Goal: Task Accomplishment & Management: Manage account settings

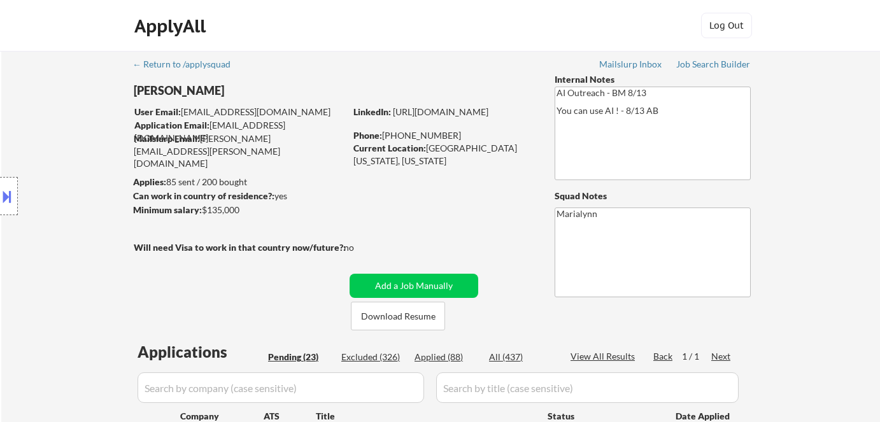
select select ""pending""
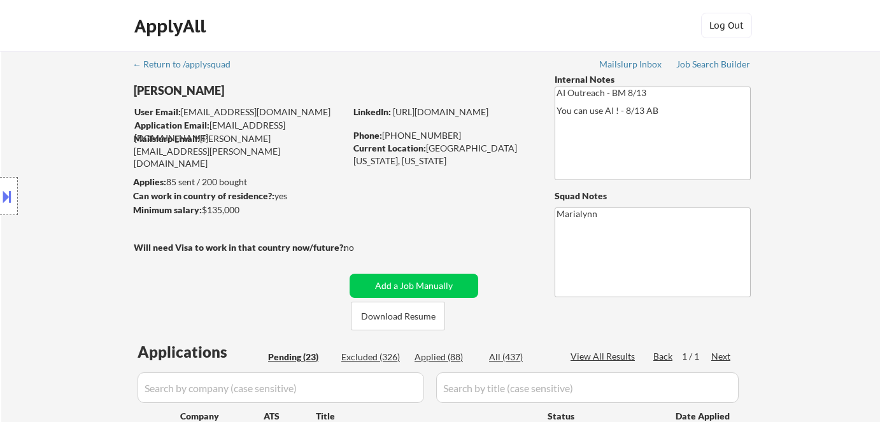
select select ""pending""
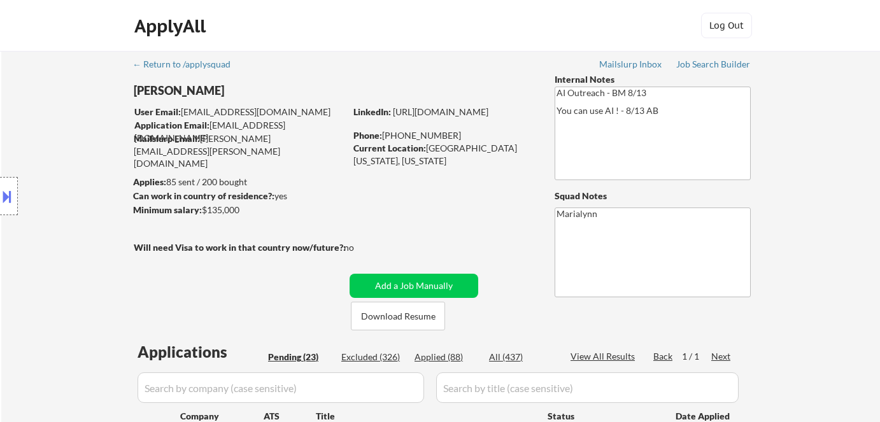
select select ""pending""
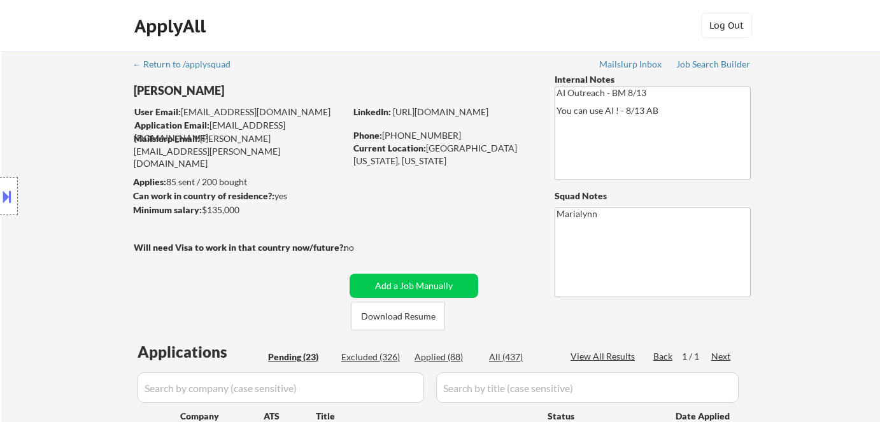
select select ""pending""
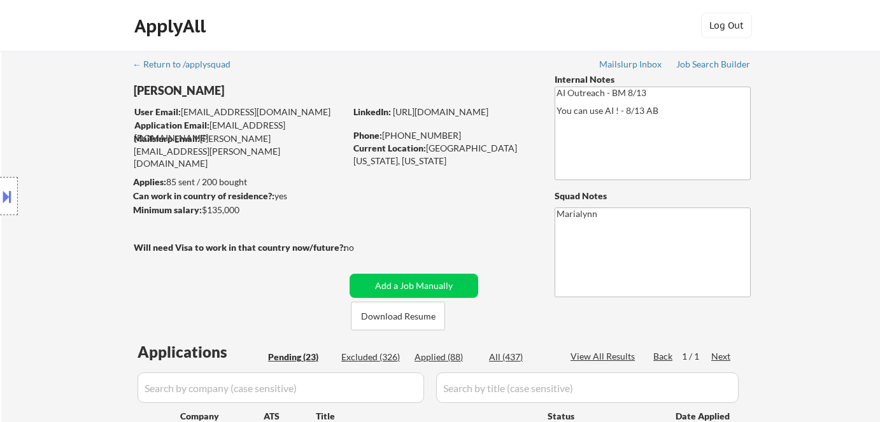
select select ""pending""
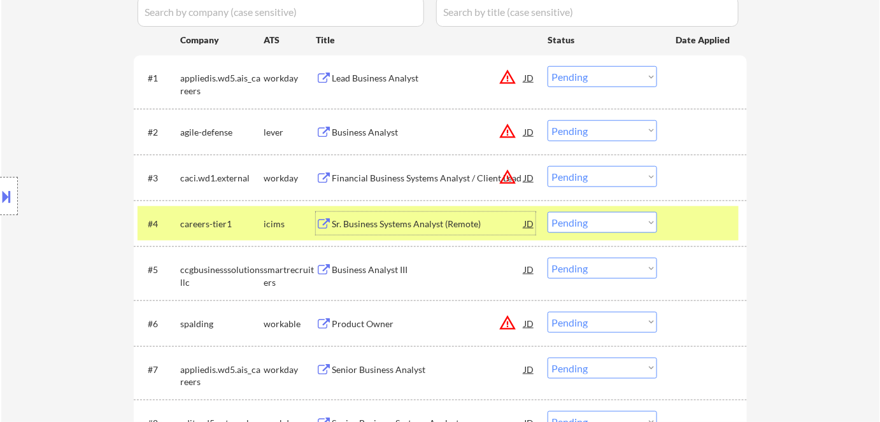
scroll to position [370, 0]
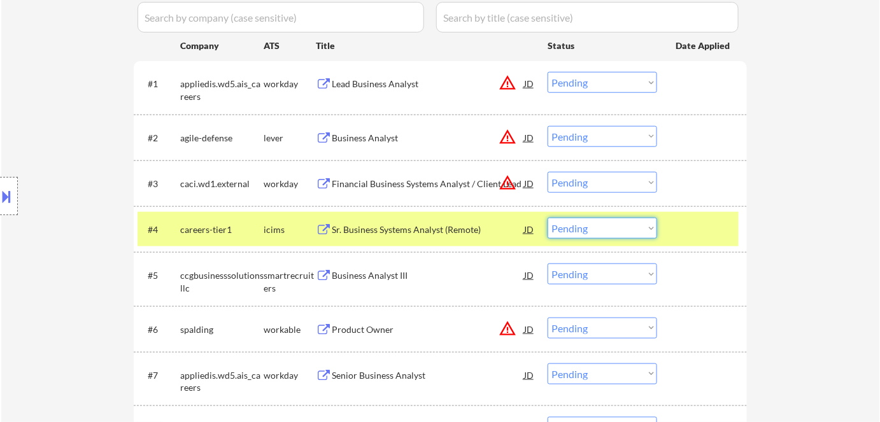
click at [636, 224] on select "Choose an option... Pending Applied Excluded (Questions) Excluded (Expired) Exc…" at bounding box center [601, 228] width 109 height 21
click at [547, 218] on select "Choose an option... Pending Applied Excluded (Questions) Excluded (Expired) Exc…" at bounding box center [601, 228] width 109 height 21
select select ""pending""
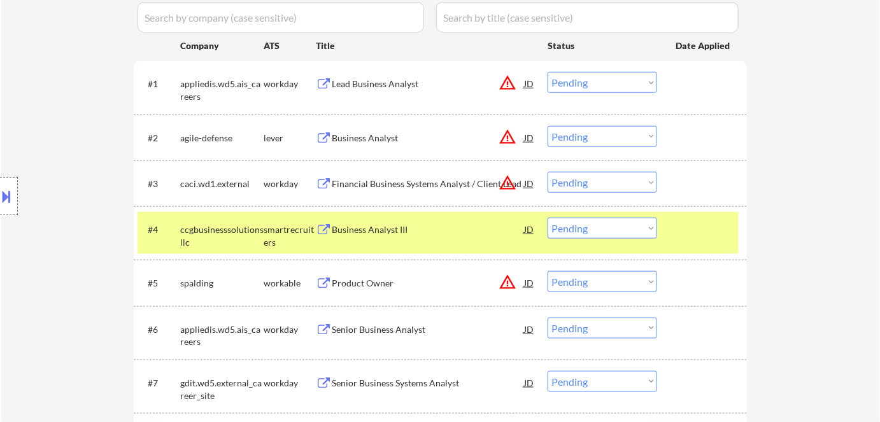
scroll to position [331, 0]
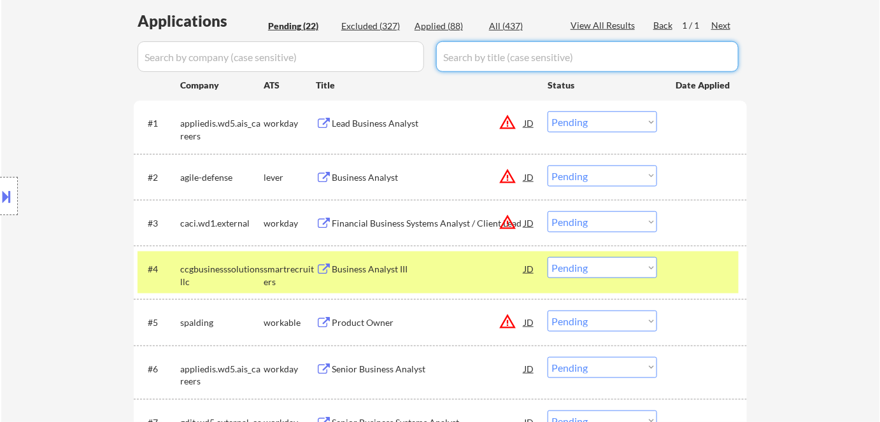
click at [592, 66] on input "input" at bounding box center [587, 56] width 302 height 31
paste input "Sr. Business Systems Analyst (Remote)"
type input "Sr. Business Systems Analyst (Remote)"
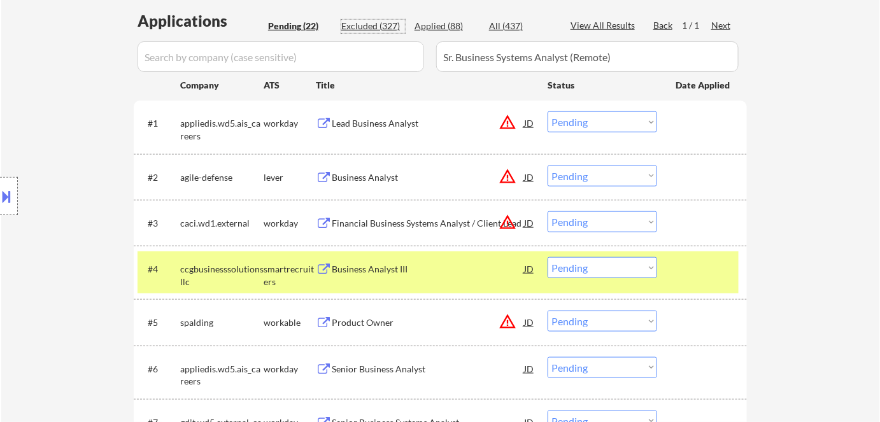
click at [348, 25] on div "Excluded (327)" at bounding box center [373, 26] width 64 height 13
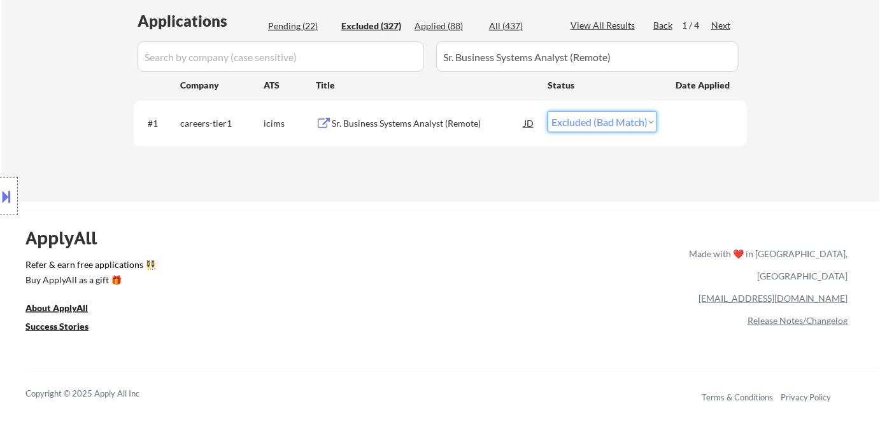
click at [611, 122] on select "Choose an option... Pending Applied Excluded (Questions) Excluded (Expired) Exc…" at bounding box center [601, 121] width 109 height 21
select select ""applied""
click at [547, 111] on select "Choose an option... Pending Applied Excluded (Questions) Excluded (Expired) Exc…" at bounding box center [601, 121] width 109 height 21
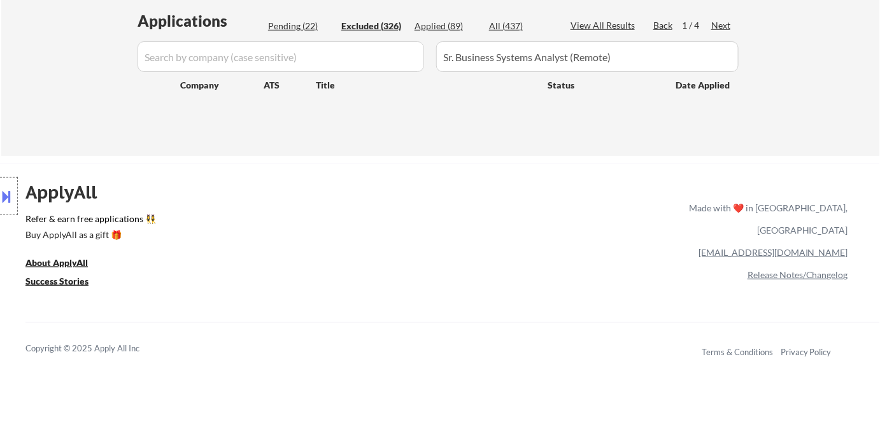
click at [635, 55] on input "input" at bounding box center [587, 56] width 302 height 31
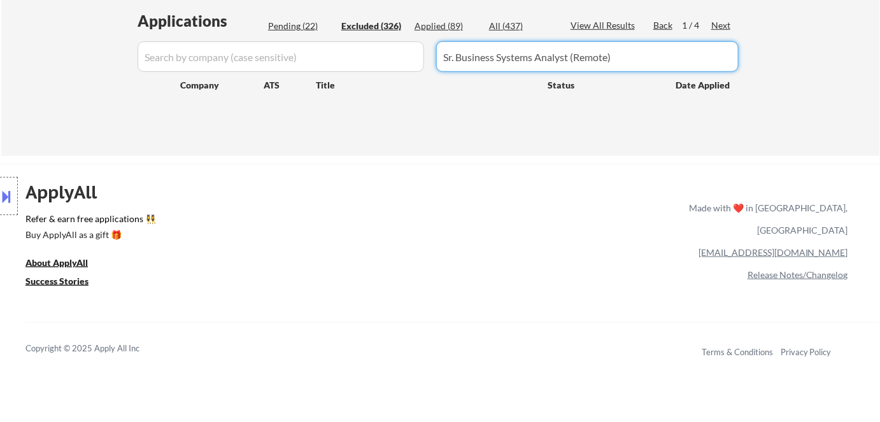
drag, startPoint x: 635, startPoint y: 58, endPoint x: 419, endPoint y: 41, distance: 216.5
click at [419, 41] on div "Applications Pending (22) Excluded (326) Applied (89) All (437) View All Result…" at bounding box center [440, 71] width 613 height 122
click at [292, 25] on div "Pending (22)" at bounding box center [300, 26] width 64 height 13
select select ""pending""
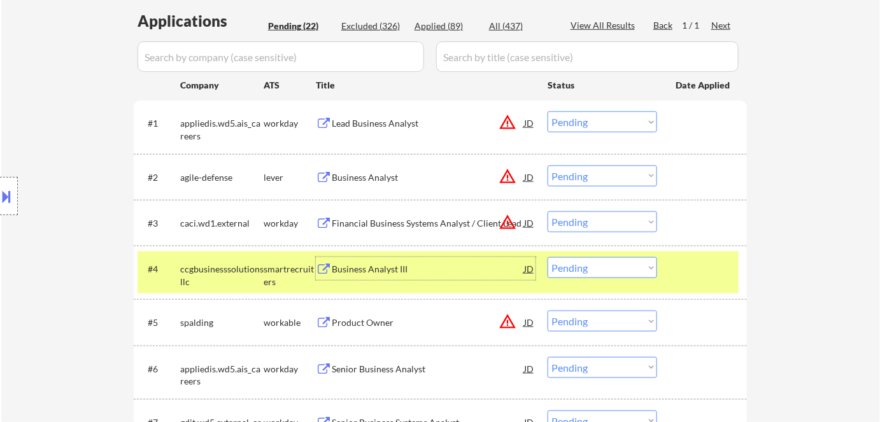
click at [358, 270] on div "Business Analyst III" at bounding box center [428, 269] width 192 height 13
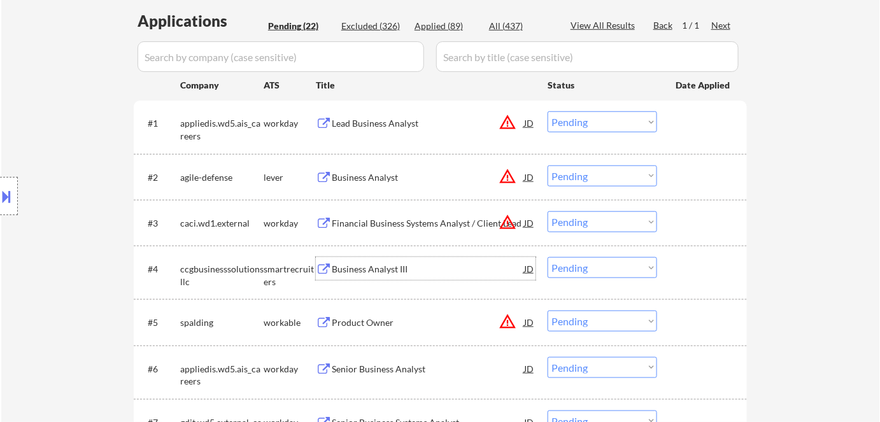
click at [595, 269] on select "Choose an option... Pending Applied Excluded (Questions) Excluded (Expired) Exc…" at bounding box center [601, 267] width 109 height 21
click at [547, 257] on select "Choose an option... Pending Applied Excluded (Questions) Excluded (Expired) Exc…" at bounding box center [601, 267] width 109 height 21
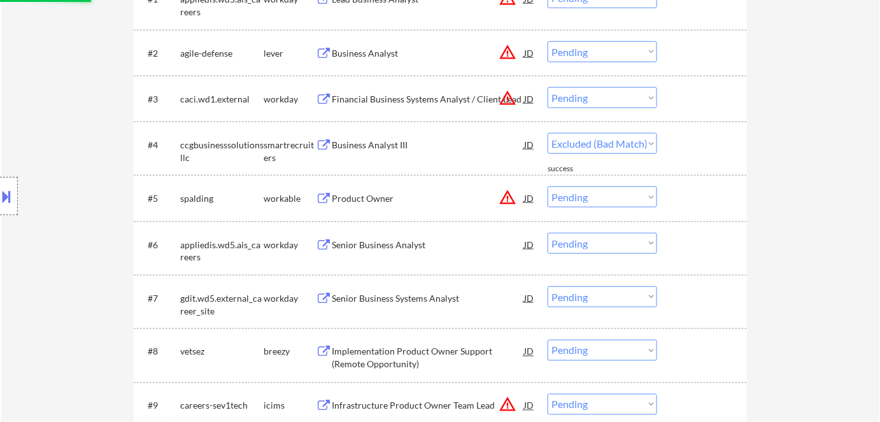
scroll to position [456, 0]
select select ""pending""
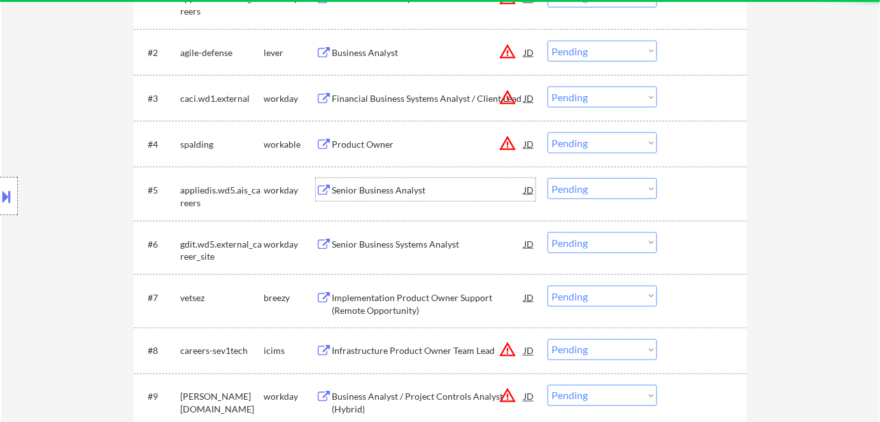
click at [364, 187] on div "Senior Business Analyst" at bounding box center [428, 190] width 192 height 13
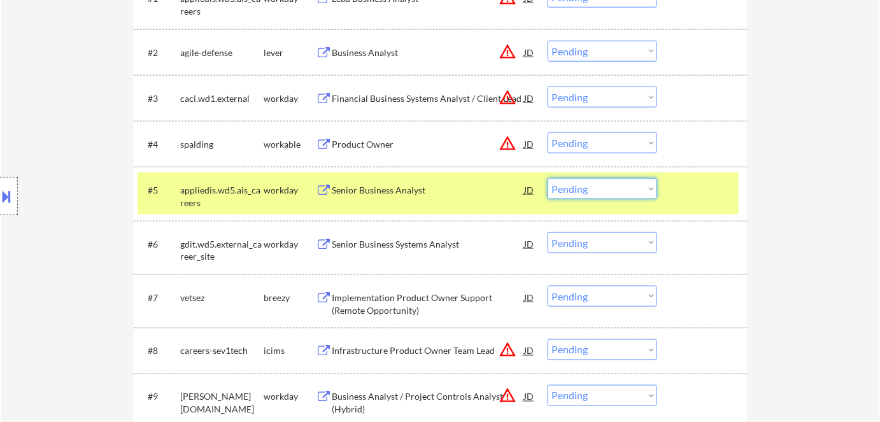
drag, startPoint x: 611, startPoint y: 187, endPoint x: 601, endPoint y: 228, distance: 42.0
click at [547, 178] on select "Choose an option... Pending Applied Excluded (Questions) Excluded (Expired) Exc…" at bounding box center [601, 188] width 109 height 21
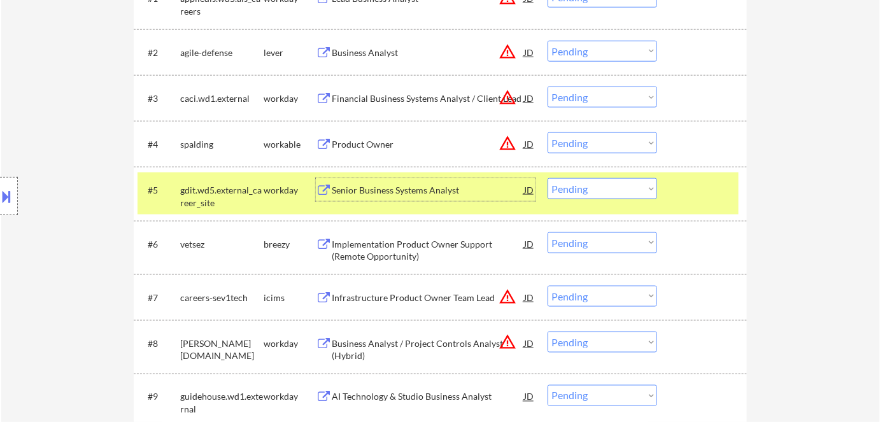
click at [381, 187] on div "Senior Business Systems Analyst" at bounding box center [428, 190] width 192 height 13
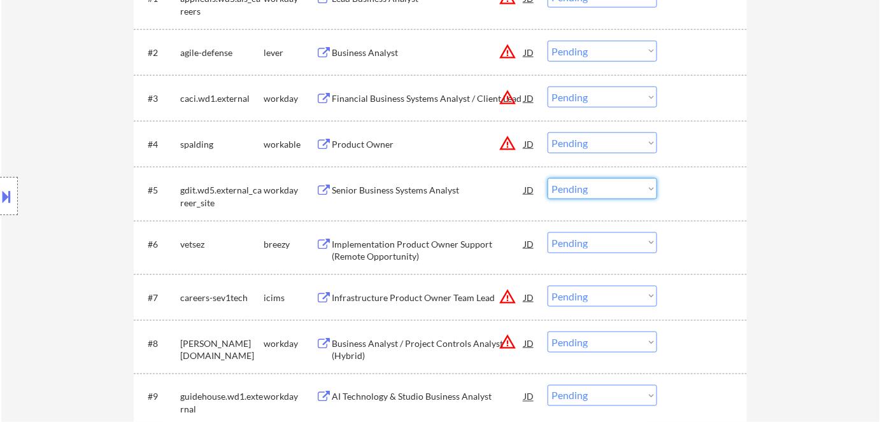
click at [572, 192] on select "Choose an option... Pending Applied Excluded (Questions) Excluded (Expired) Exc…" at bounding box center [601, 188] width 109 height 21
click at [547, 178] on select "Choose an option... Pending Applied Excluded (Questions) Excluded (Expired) Exc…" at bounding box center [601, 188] width 109 height 21
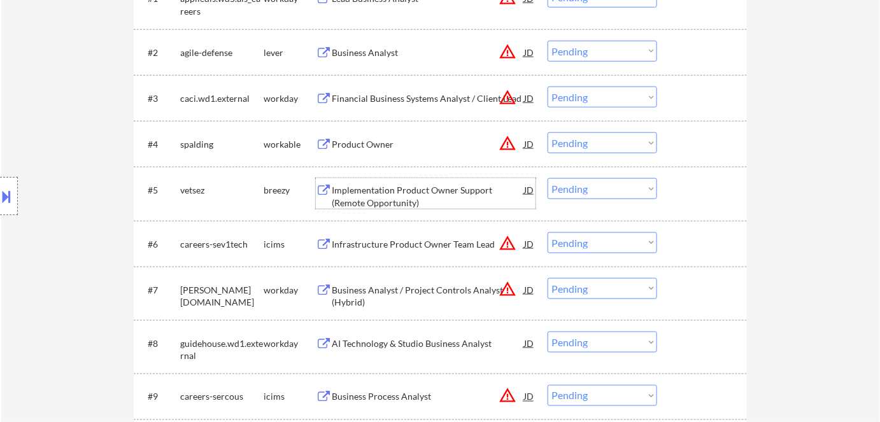
click at [388, 194] on div "Implementation Product Owner Support (Remote Opportunity)" at bounding box center [428, 196] width 192 height 25
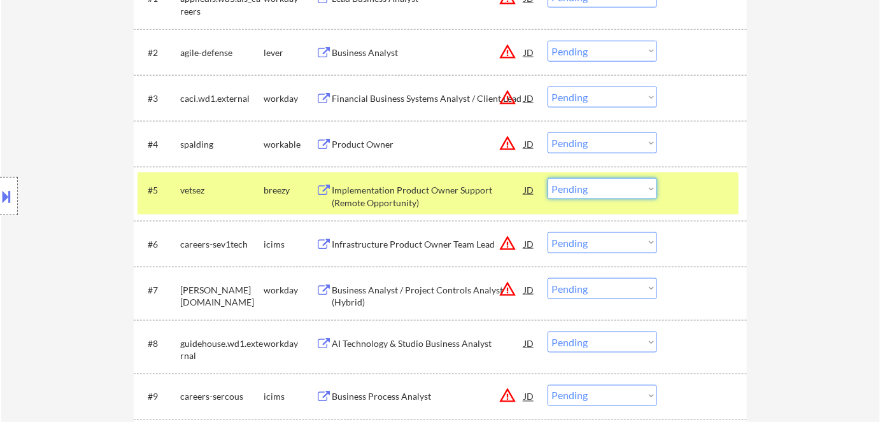
click at [605, 183] on select "Choose an option... Pending Applied Excluded (Questions) Excluded (Expired) Exc…" at bounding box center [601, 188] width 109 height 21
click at [547, 178] on select "Choose an option... Pending Applied Excluded (Questions) Excluded (Expired) Exc…" at bounding box center [601, 188] width 109 height 21
click at [270, 192] on div "breezy" at bounding box center [290, 190] width 52 height 13
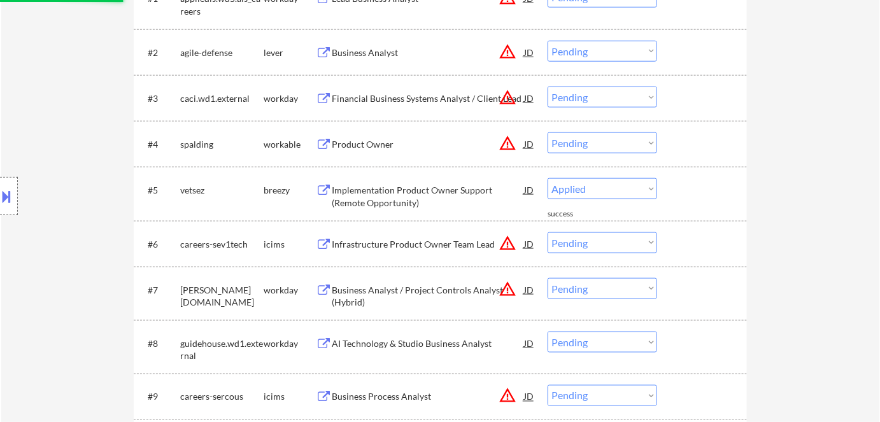
select select ""pending""
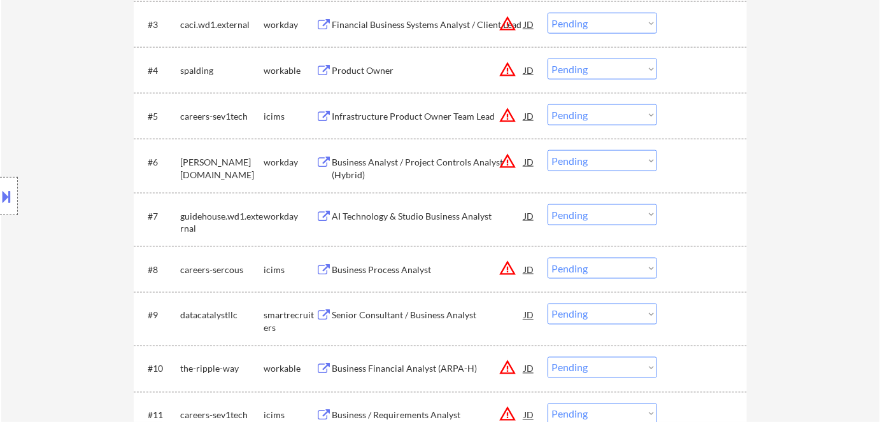
scroll to position [532, 0]
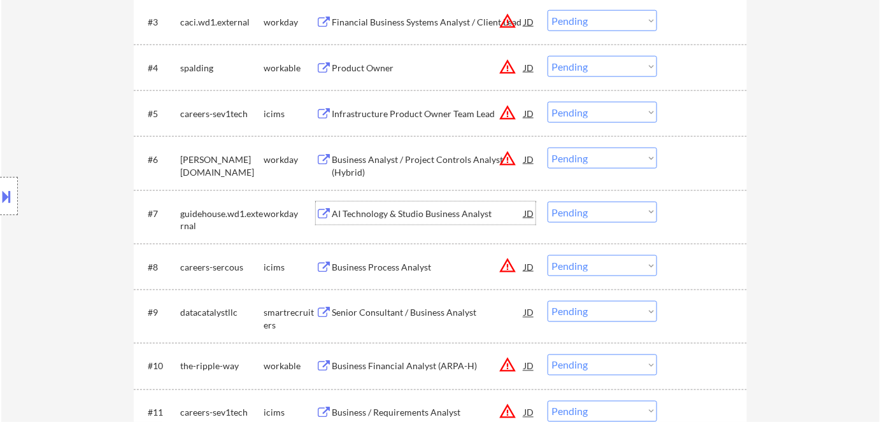
click at [374, 217] on div "AI Technology & Studio Business Analyst" at bounding box center [428, 214] width 192 height 13
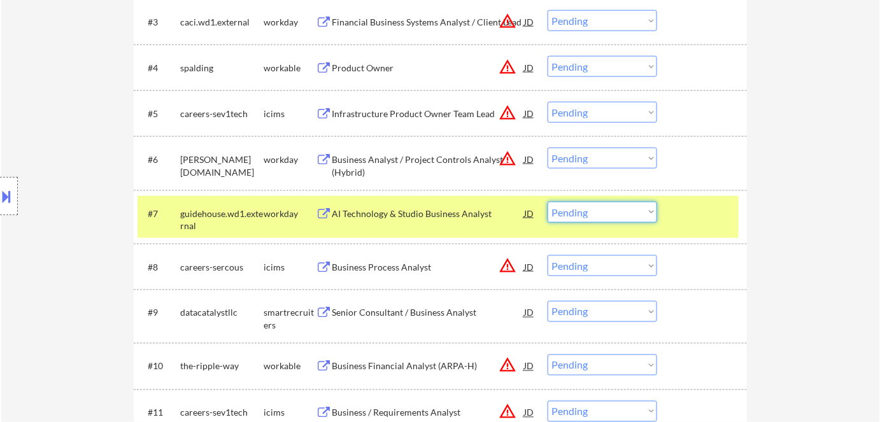
click at [613, 216] on select "Choose an option... Pending Applied Excluded (Questions) Excluded (Expired) Exc…" at bounding box center [601, 212] width 109 height 21
click at [547, 202] on select "Choose an option... Pending Applied Excluded (Questions) Excluded (Expired) Exc…" at bounding box center [601, 212] width 109 height 21
select select ""pending""
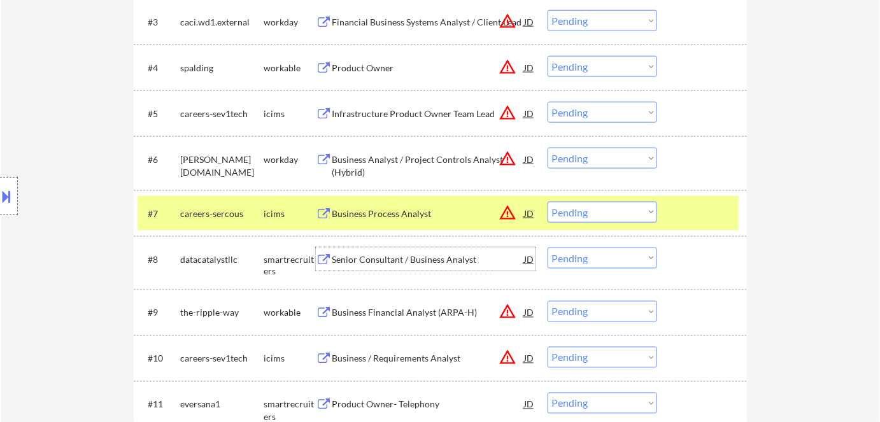
click at [383, 265] on div "Senior Consultant / Business Analyst" at bounding box center [428, 259] width 192 height 13
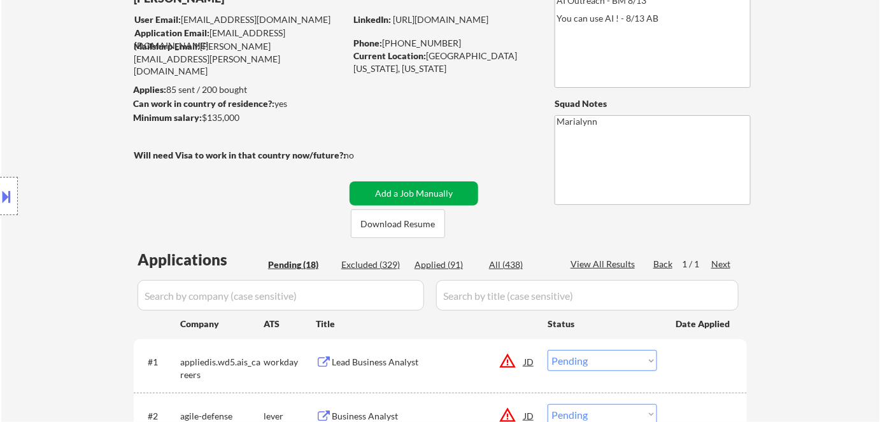
scroll to position [92, 0]
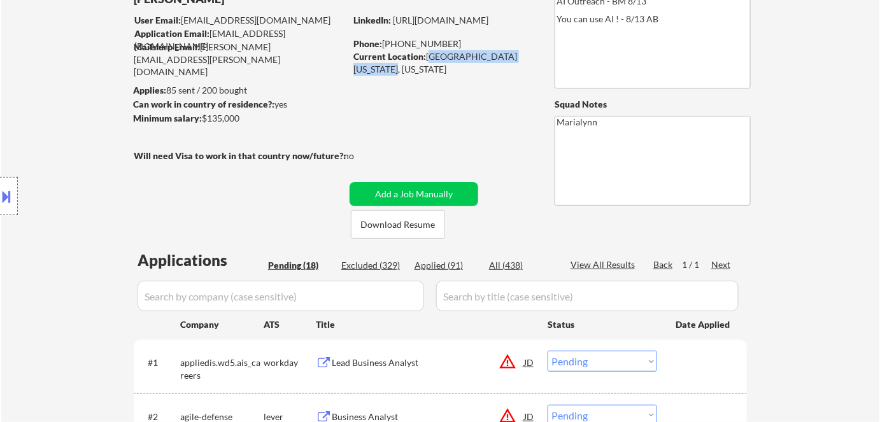
drag, startPoint x: 428, startPoint y: 54, endPoint x: 392, endPoint y: 66, distance: 37.6
click at [392, 66] on div "Current Location: [GEOGRAPHIC_DATA][US_STATE], [US_STATE]" at bounding box center [443, 62] width 180 height 25
copy div "[GEOGRAPHIC_DATA], [US_STATE]"
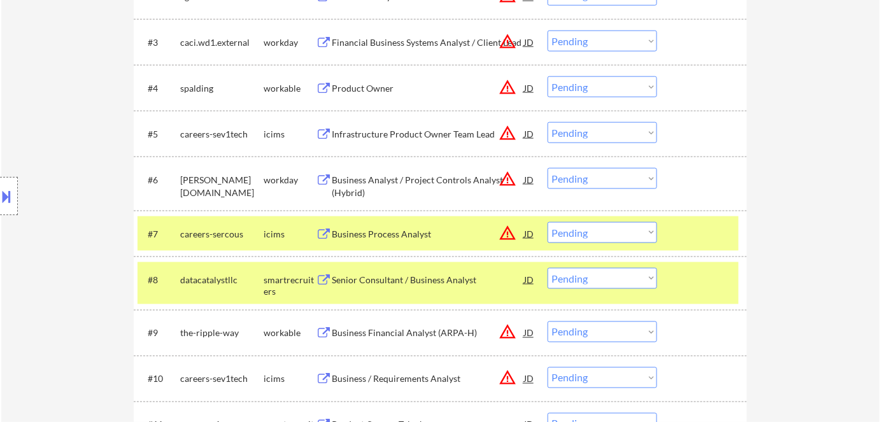
scroll to position [514, 0]
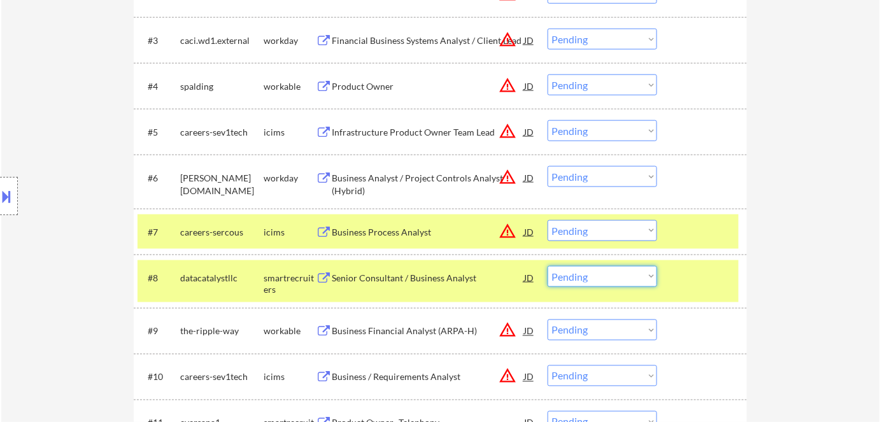
click at [609, 280] on select "Choose an option... Pending Applied Excluded (Questions) Excluded (Expired) Exc…" at bounding box center [601, 276] width 109 height 21
click at [547, 266] on select "Choose an option... Pending Applied Excluded (Questions) Excluded (Expired) Exc…" at bounding box center [601, 276] width 109 height 21
select select ""pending""
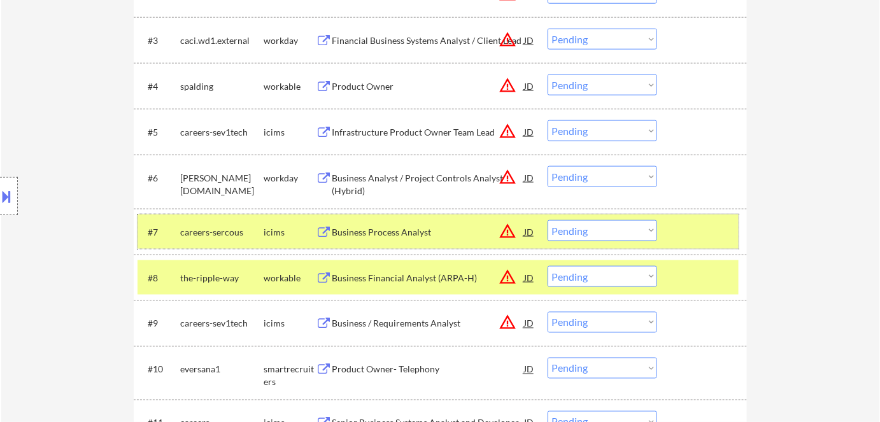
click at [268, 233] on div "icims" at bounding box center [290, 232] width 52 height 13
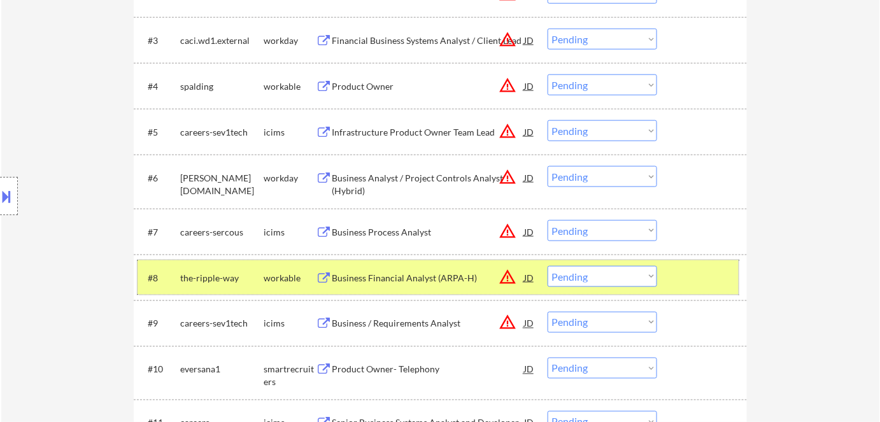
click at [275, 278] on div "workable" at bounding box center [290, 278] width 52 height 13
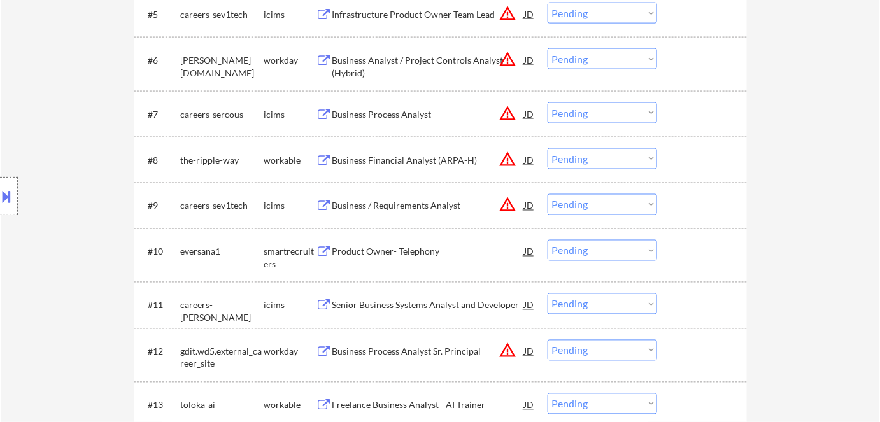
scroll to position [639, 0]
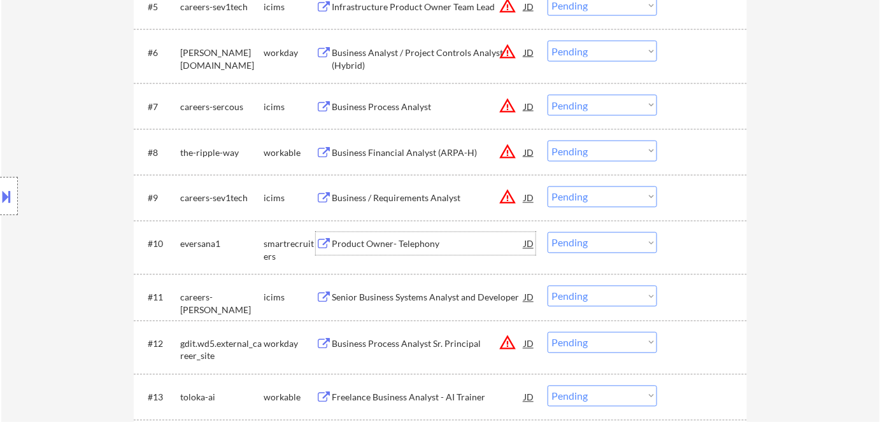
click at [395, 246] on div "Product Owner- Telephony" at bounding box center [428, 244] width 192 height 13
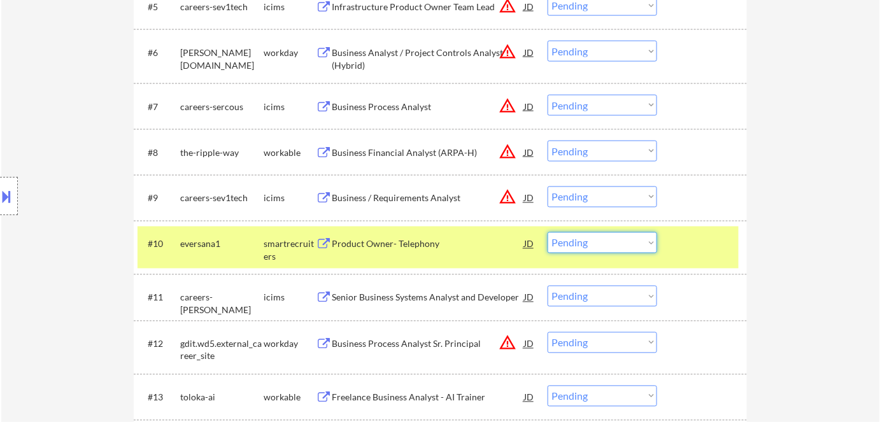
click at [624, 247] on select "Choose an option... Pending Applied Excluded (Questions) Excluded (Expired) Exc…" at bounding box center [601, 242] width 109 height 21
click at [547, 232] on select "Choose an option... Pending Applied Excluded (Questions) Excluded (Expired) Exc…" at bounding box center [601, 242] width 109 height 21
select select ""pending""
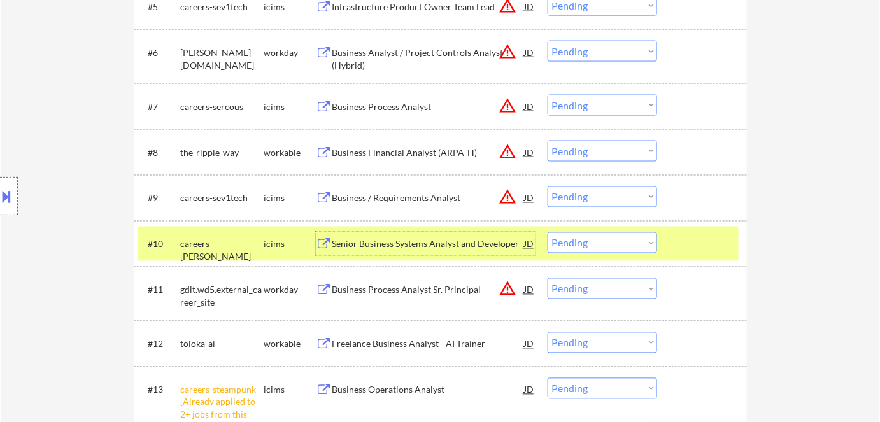
click at [470, 245] on div "Senior Business Systems Analyst and Developer" at bounding box center [428, 244] width 192 height 13
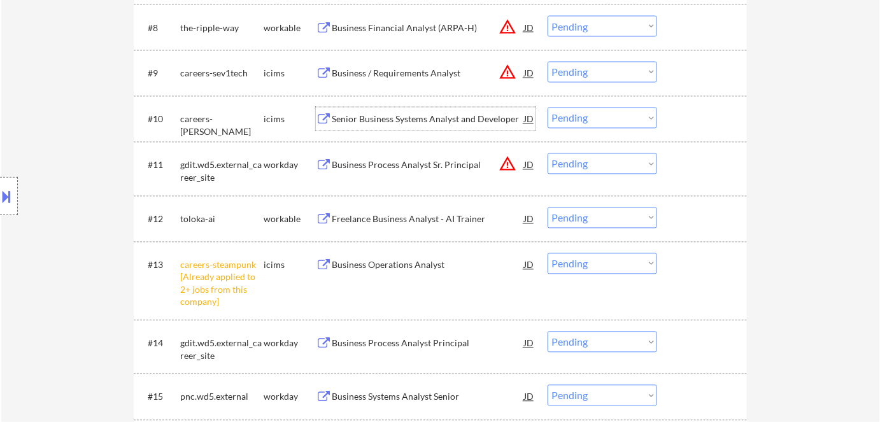
scroll to position [766, 0]
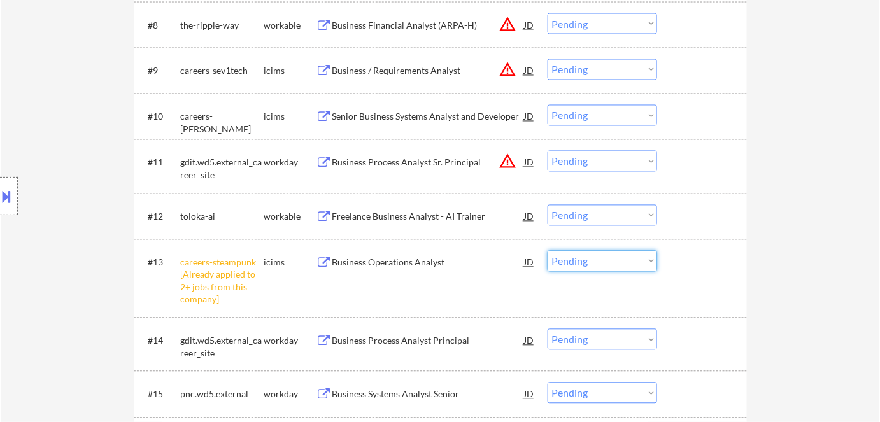
click at [579, 262] on select "Choose an option... Pending Applied Excluded (Questions) Excluded (Expired) Exc…" at bounding box center [601, 261] width 109 height 21
click at [547, 251] on select "Choose an option... Pending Applied Excluded (Questions) Excluded (Expired) Exc…" at bounding box center [601, 261] width 109 height 21
click at [400, 204] on div "#12 toloka-ai workable Freelance Business Analyst - AI Trainer JD warning_amber…" at bounding box center [437, 216] width 601 height 34
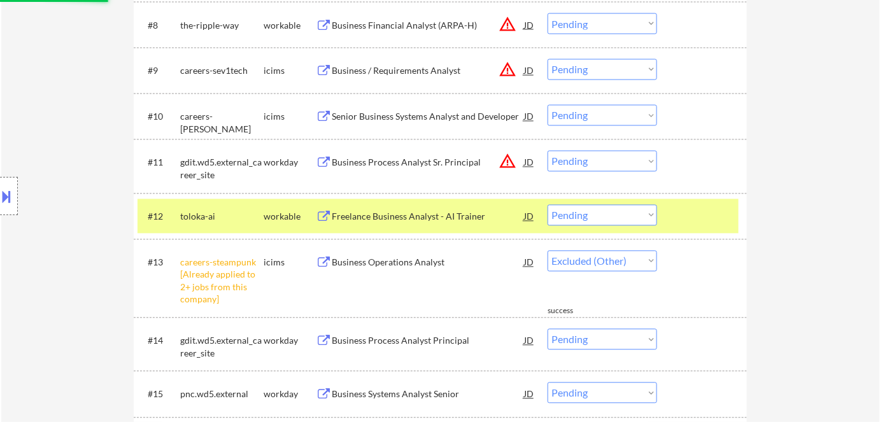
select select ""pending""
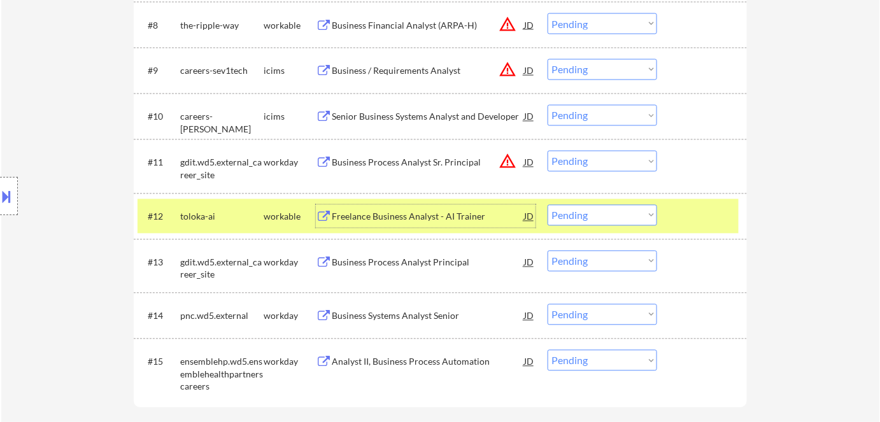
click at [412, 222] on div "Freelance Business Analyst - AI Trainer" at bounding box center [428, 217] width 192 height 13
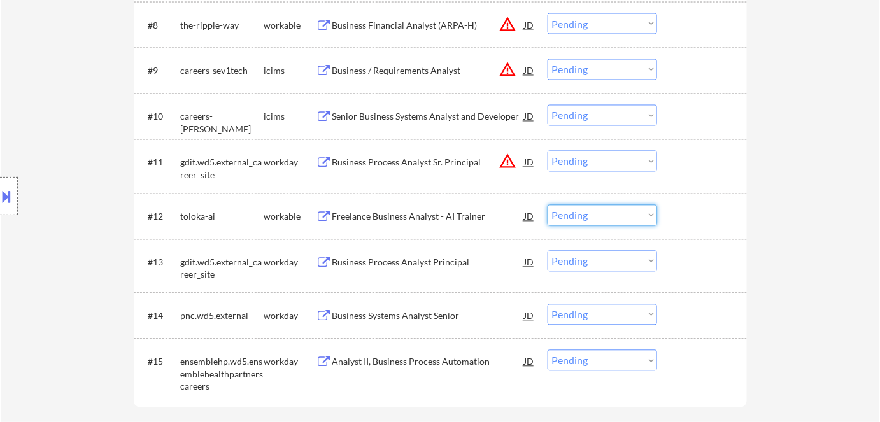
click at [598, 215] on select "Choose an option... Pending Applied Excluded (Questions) Excluded (Expired) Exc…" at bounding box center [601, 215] width 109 height 21
click at [547, 205] on select "Choose an option... Pending Applied Excluded (Questions) Excluded (Expired) Exc…" at bounding box center [601, 215] width 109 height 21
select select ""pending""
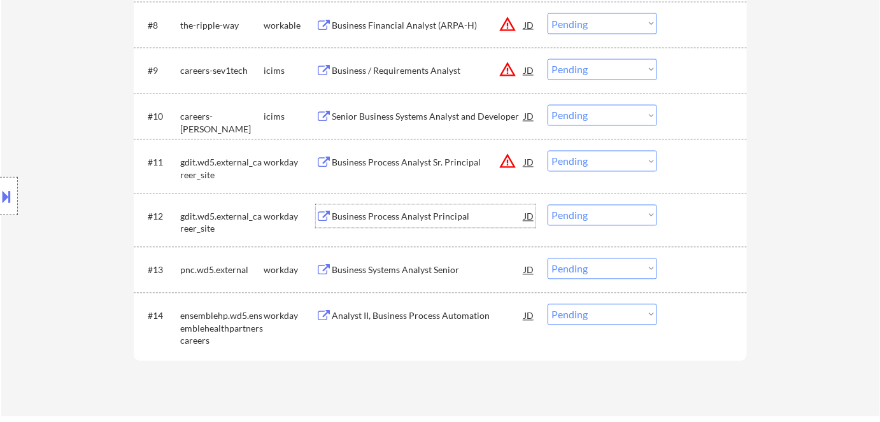
click at [393, 215] on div "Business Process Analyst Principal" at bounding box center [428, 217] width 192 height 13
